Goal: Task Accomplishment & Management: Use online tool/utility

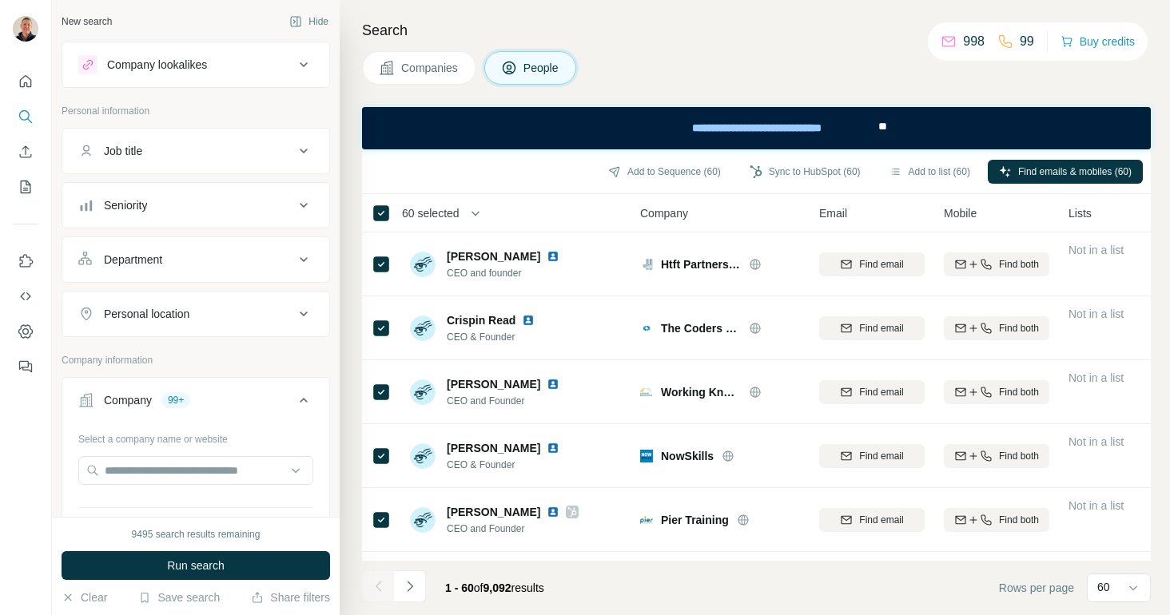
scroll to position [442, 0]
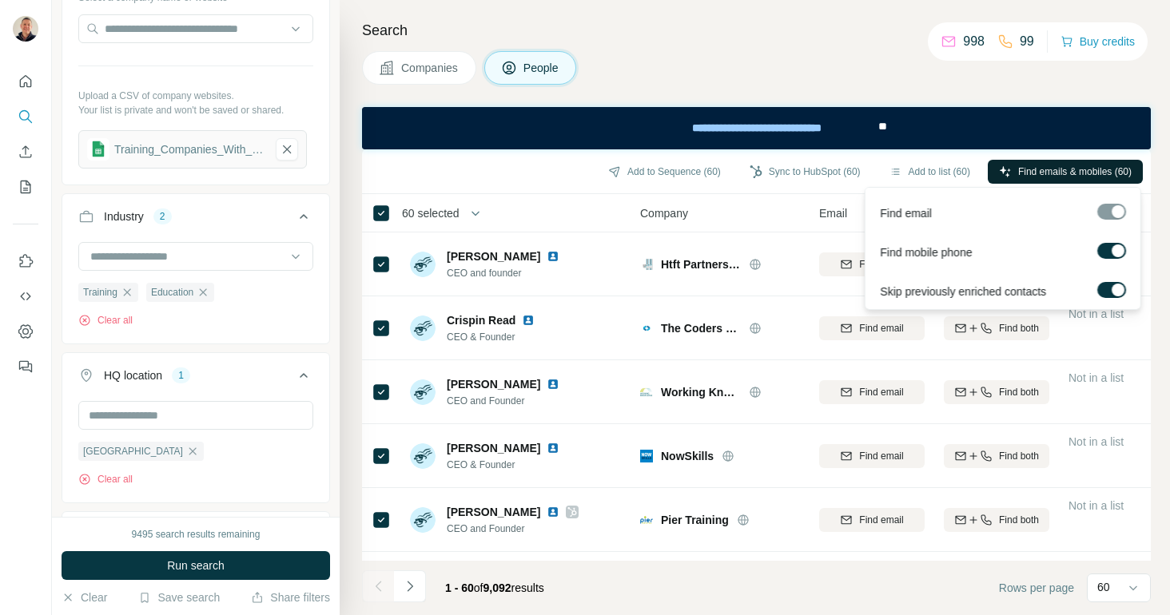
click at [1052, 173] on span "Find emails & mobiles (60)" at bounding box center [1074, 172] width 113 height 14
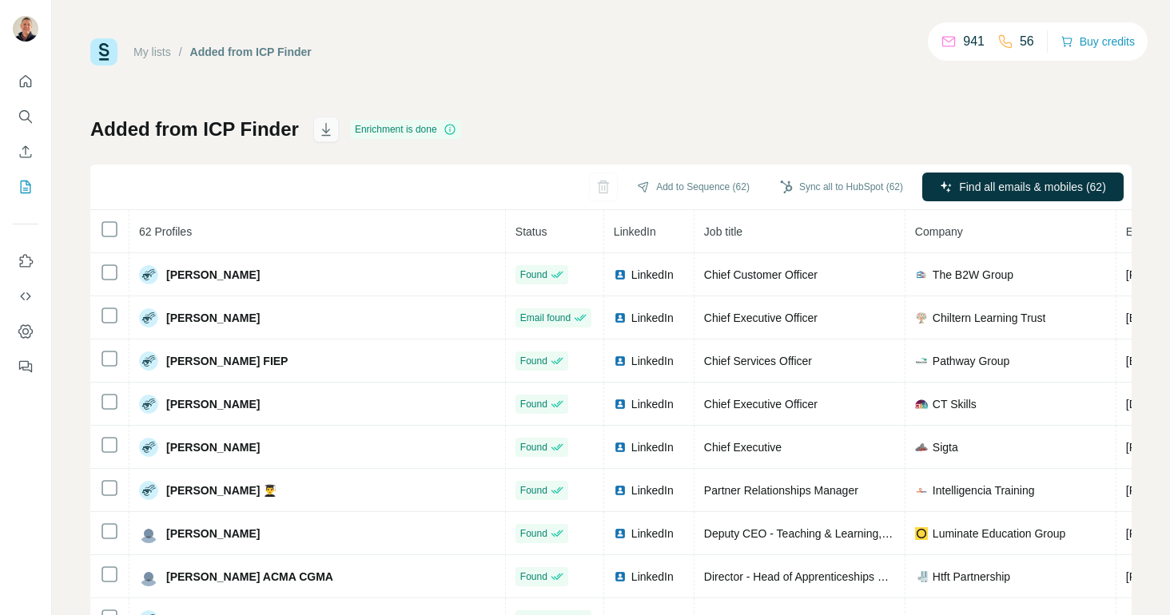
click at [324, 128] on icon "button" at bounding box center [326, 129] width 16 height 16
click at [848, 18] on div "My lists / Added from ICP Finder 941 56 Buy credits Added from ICP Finder Enric…" at bounding box center [611, 307] width 1118 height 615
click at [834, 188] on button "Sync all to HubSpot (62)" at bounding box center [841, 187] width 145 height 24
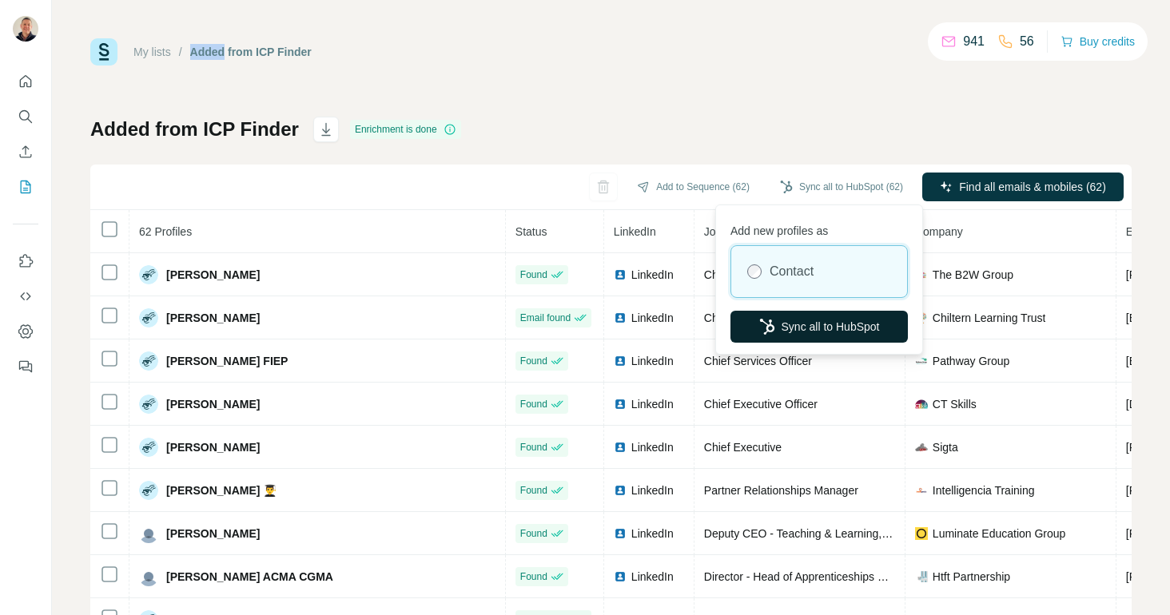
click at [817, 322] on button "Sync all to HubSpot" at bounding box center [818, 327] width 177 height 32
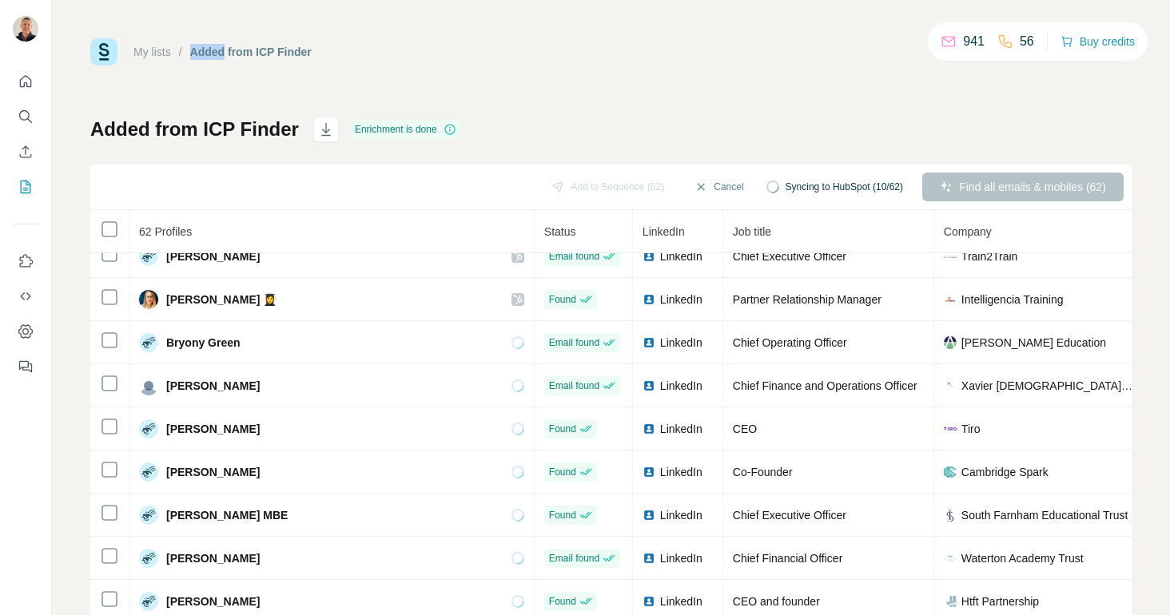
scroll to position [366, 0]
